Goal: Communication & Community: Participate in discussion

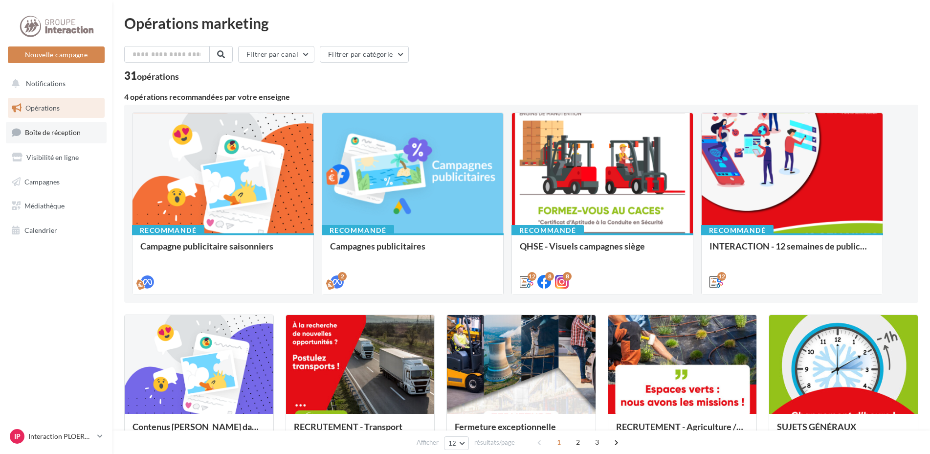
click at [73, 134] on span "Boîte de réception" at bounding box center [53, 132] width 56 height 8
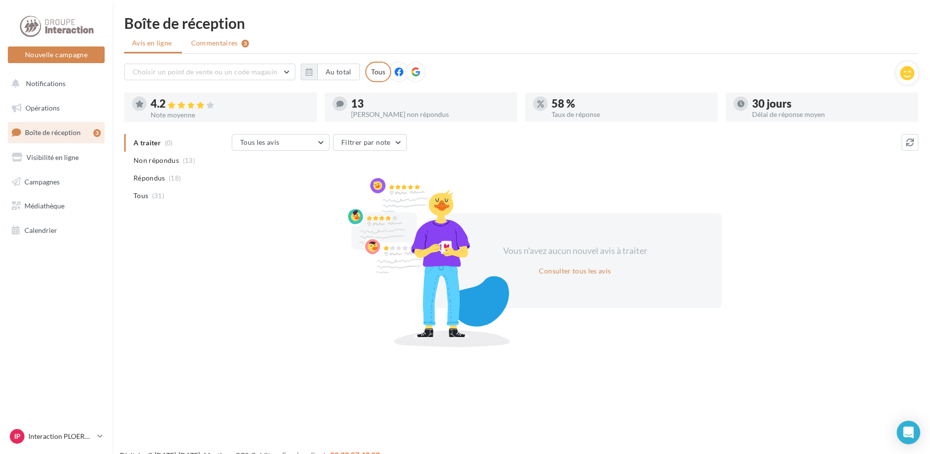
click at [220, 42] on span "Commentaires" at bounding box center [214, 43] width 47 height 10
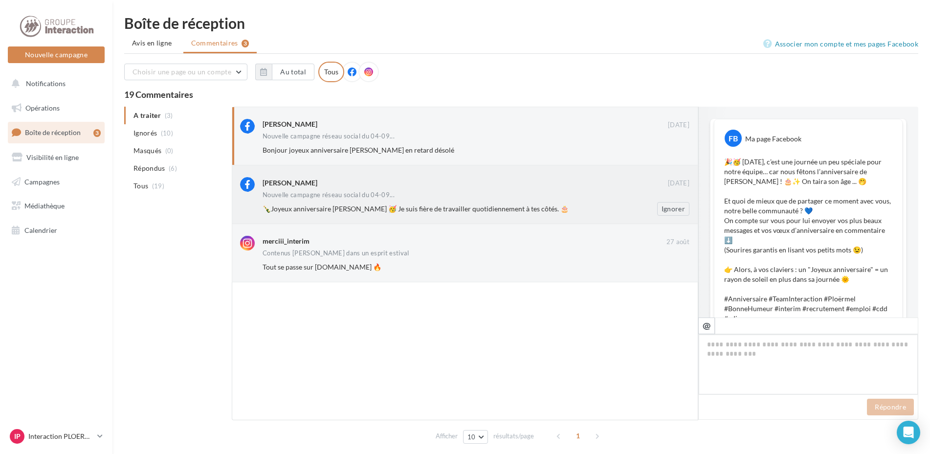
scroll to position [418, 0]
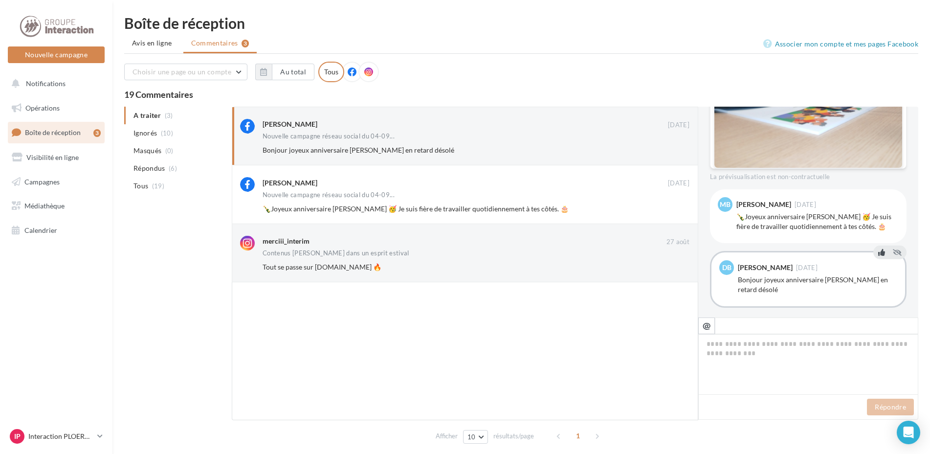
click at [878, 252] on icon at bounding box center [881, 252] width 7 height 7
click at [879, 190] on icon at bounding box center [881, 190] width 7 height 7
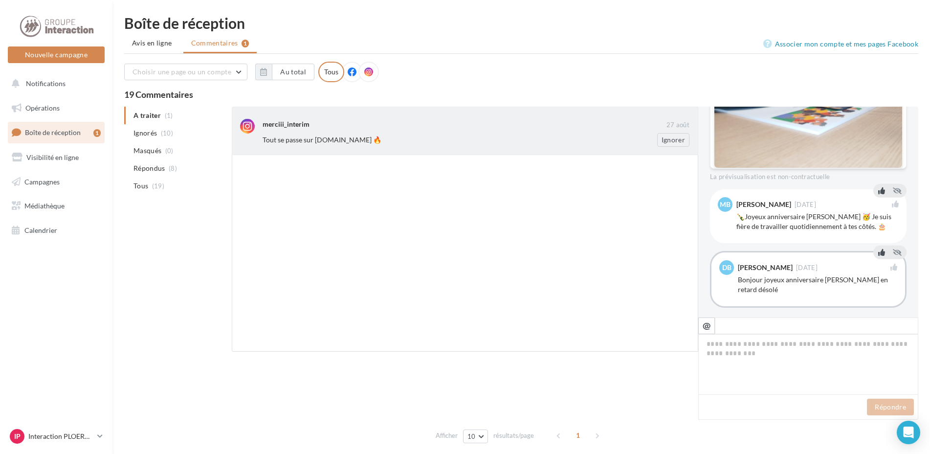
click at [493, 137] on div "Tout se passe sur [DOMAIN_NAME] 🔥" at bounding box center [443, 140] width 363 height 10
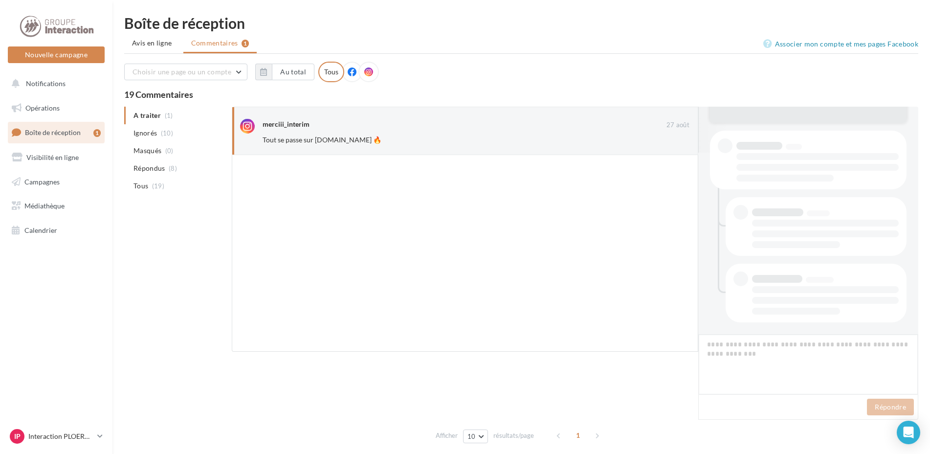
scroll to position [181, 0]
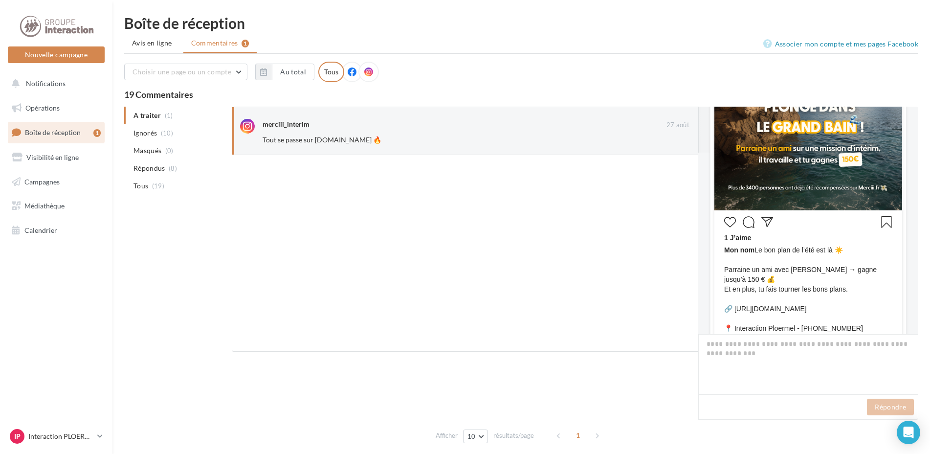
click at [728, 221] on icon "J’aime" at bounding box center [730, 222] width 12 height 12
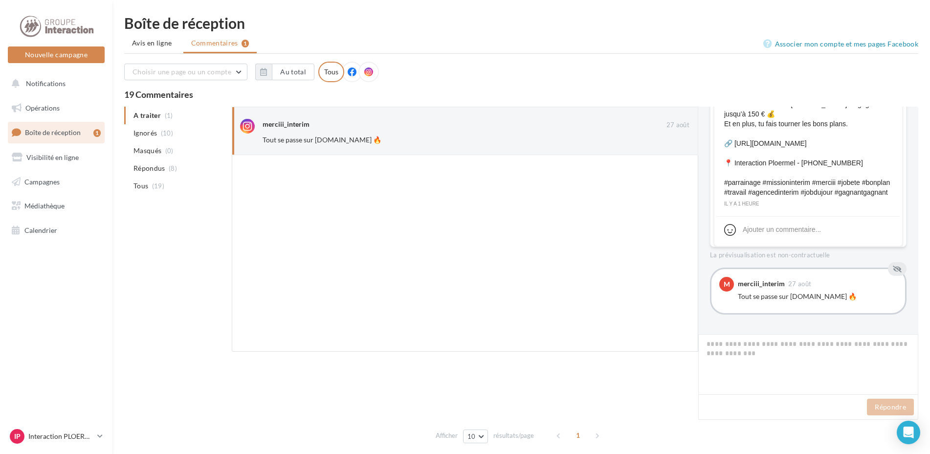
click at [872, 283] on div "merciii_interim [DATE]" at bounding box center [817, 284] width 159 height 8
click at [64, 111] on link "Opérations" at bounding box center [56, 108] width 101 height 21
